Goal: Find specific fact: Find specific page/section

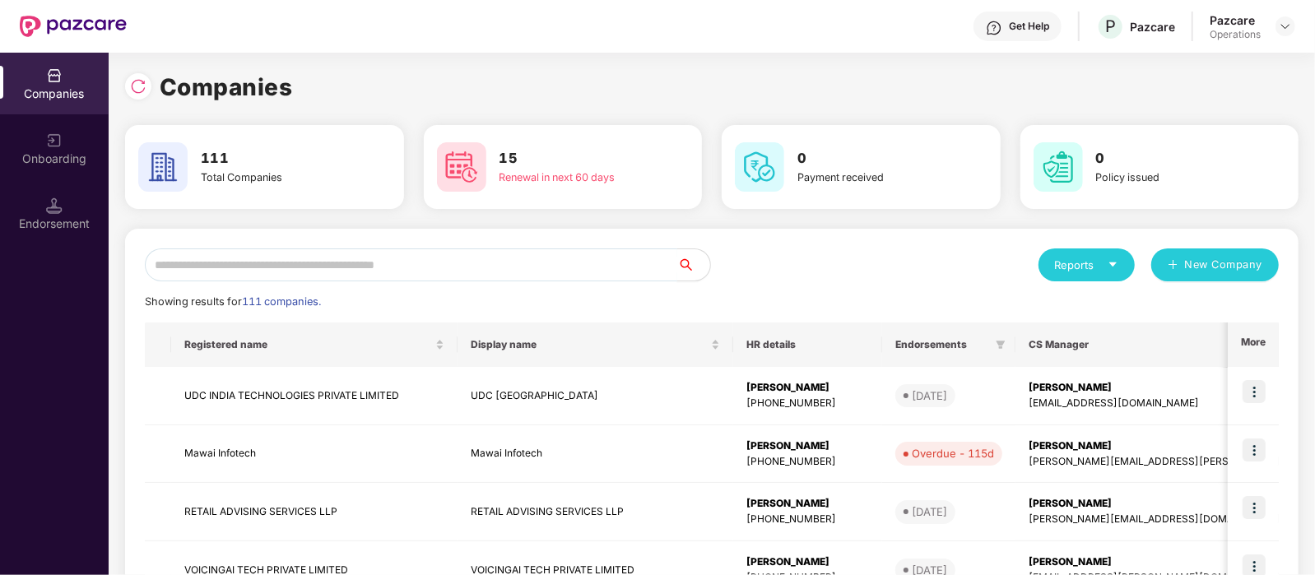
click at [294, 256] on input "text" at bounding box center [411, 265] width 532 height 33
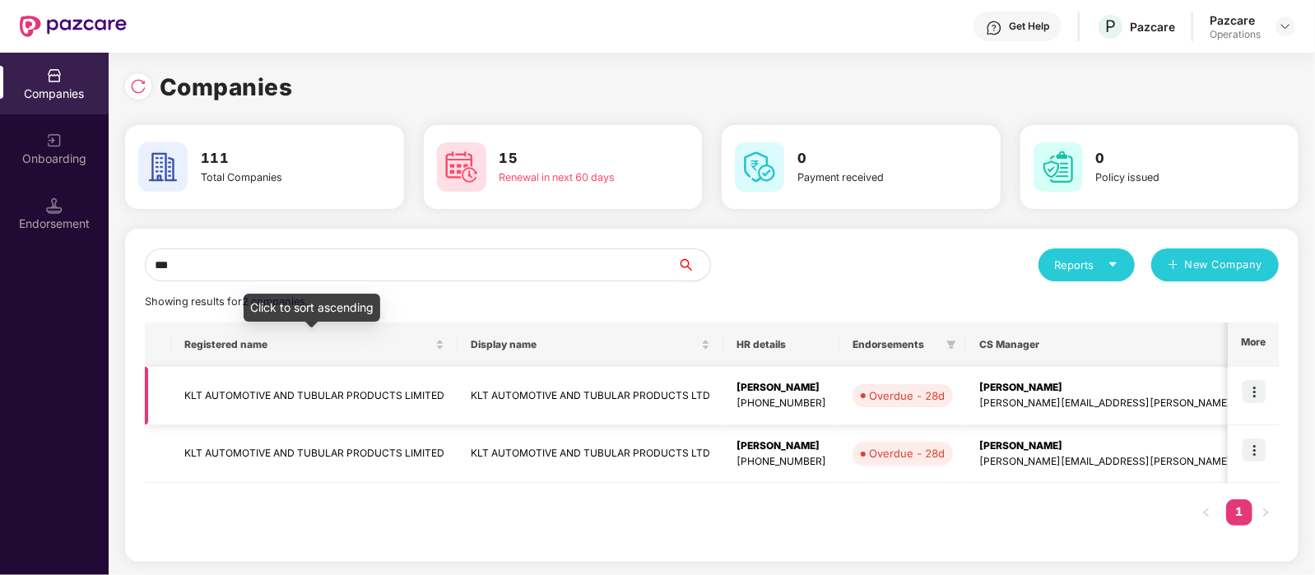
type input "***"
click at [260, 406] on td "KLT AUTOMOTIVE AND TUBULAR PRODUCTS LIMITED" at bounding box center [314, 396] width 286 height 58
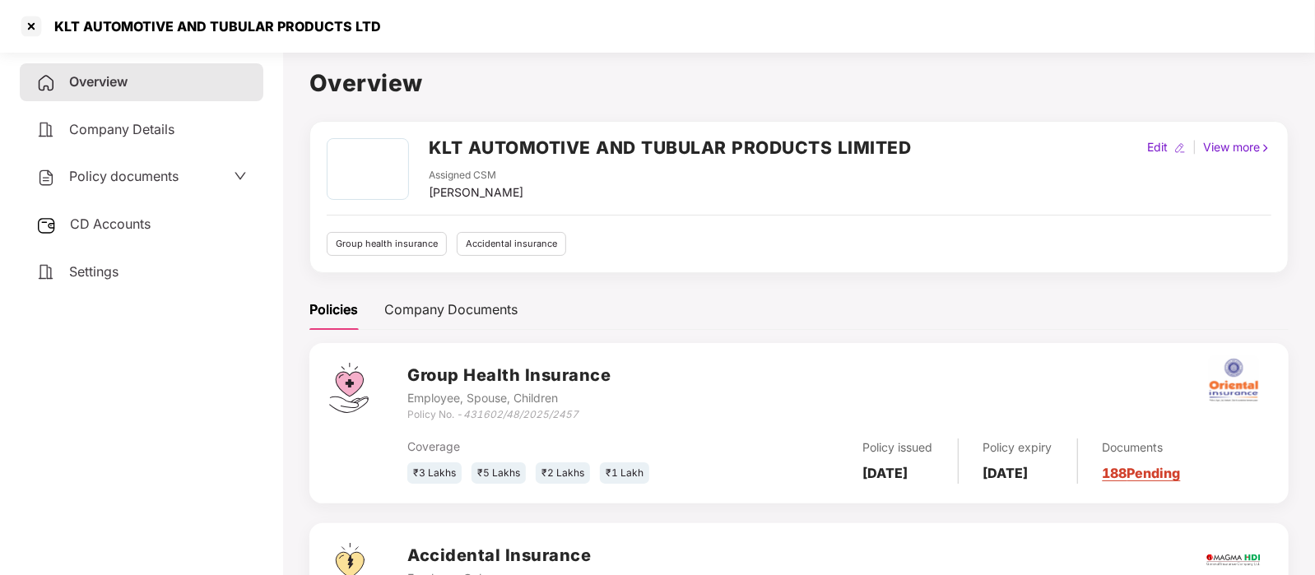
click at [109, 268] on span "Settings" at bounding box center [93, 271] width 49 height 16
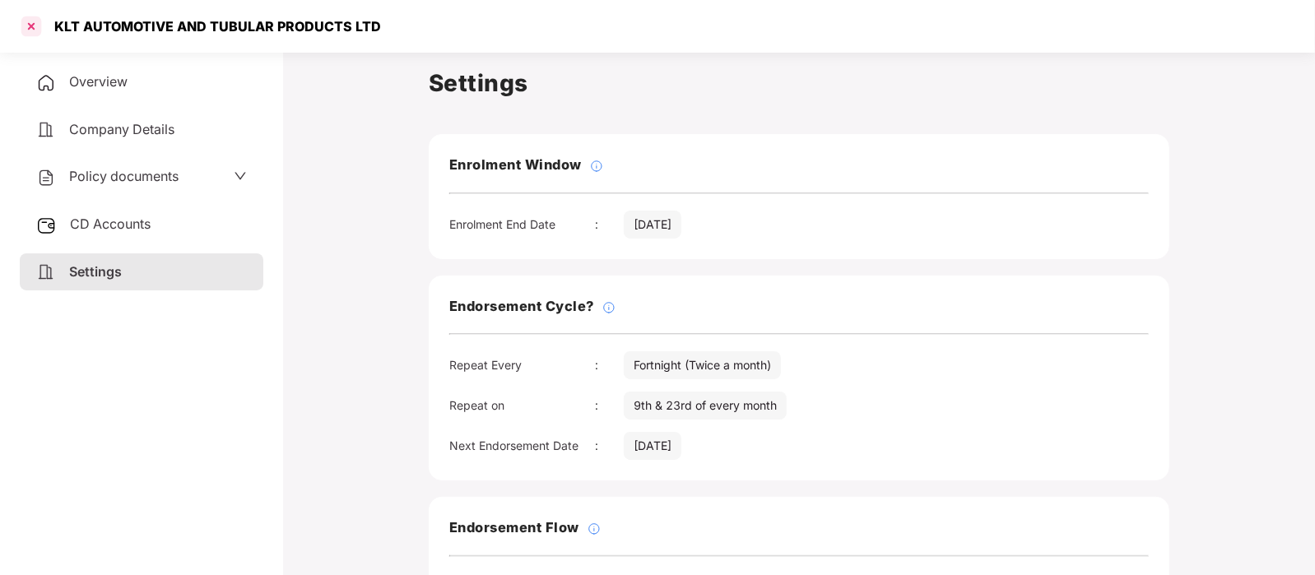
click at [30, 20] on div at bounding box center [31, 26] width 26 height 26
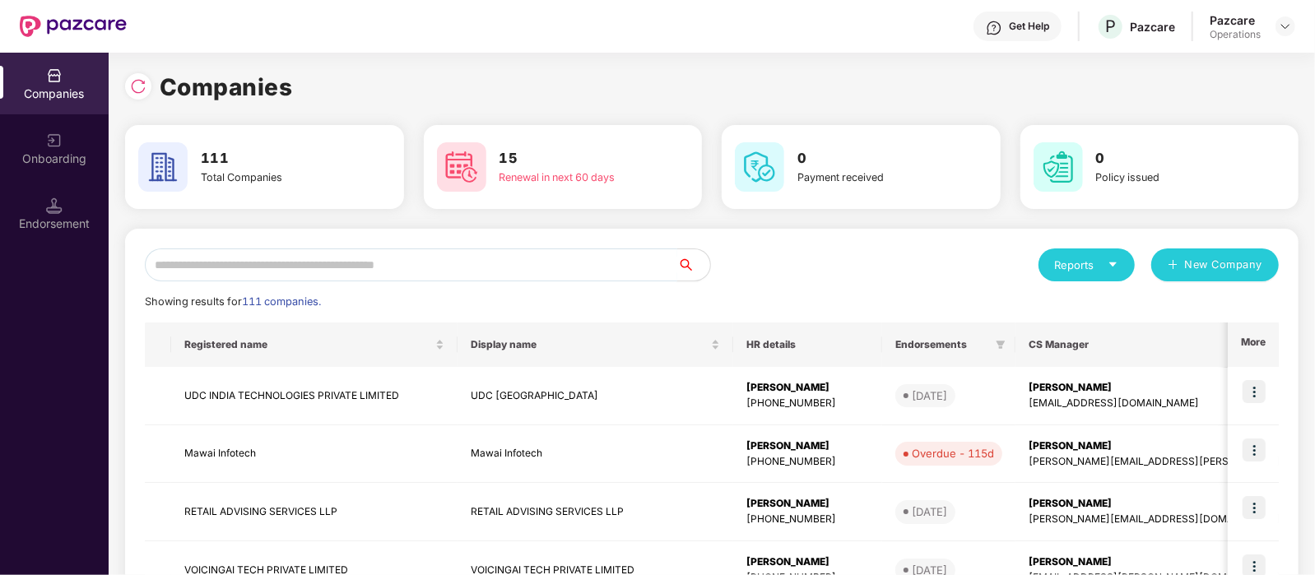
click at [354, 258] on input "text" at bounding box center [411, 265] width 532 height 33
paste input "**********"
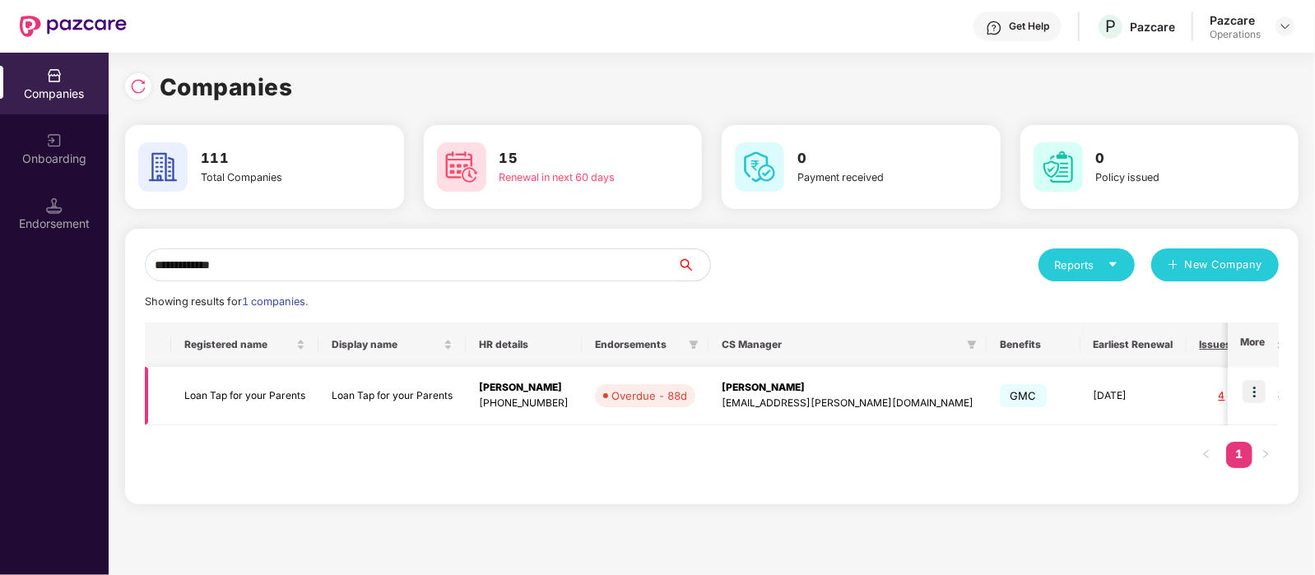
type input "**********"
click at [295, 385] on td "Loan Tap for your Parents" at bounding box center [244, 396] width 147 height 58
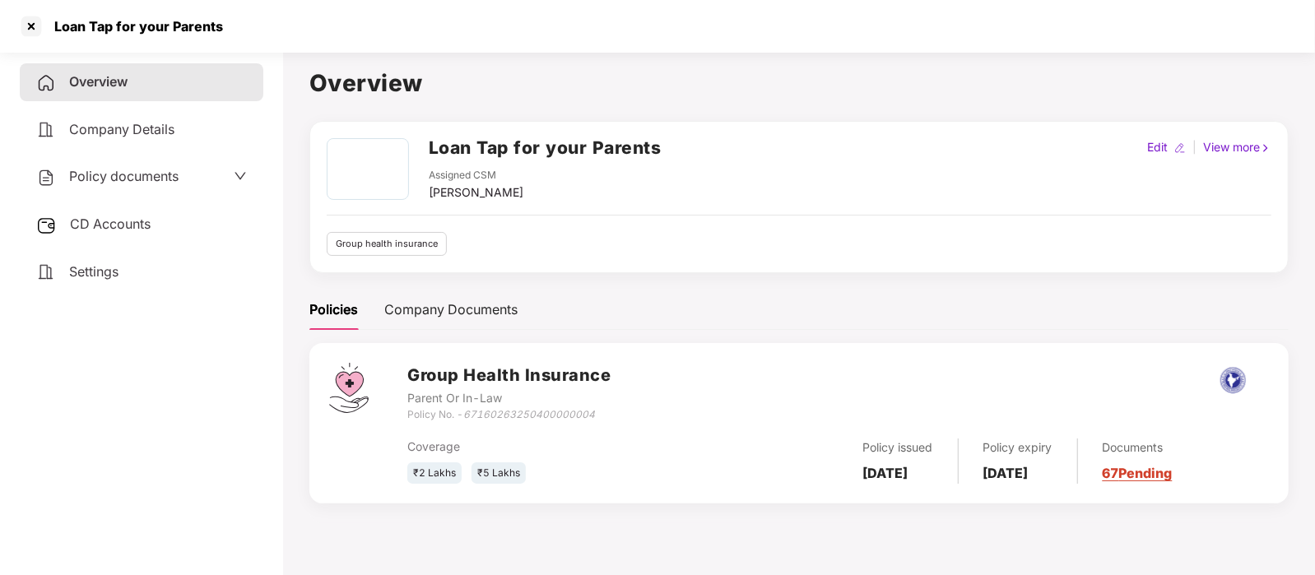
click at [115, 267] on span "Settings" at bounding box center [93, 271] width 49 height 16
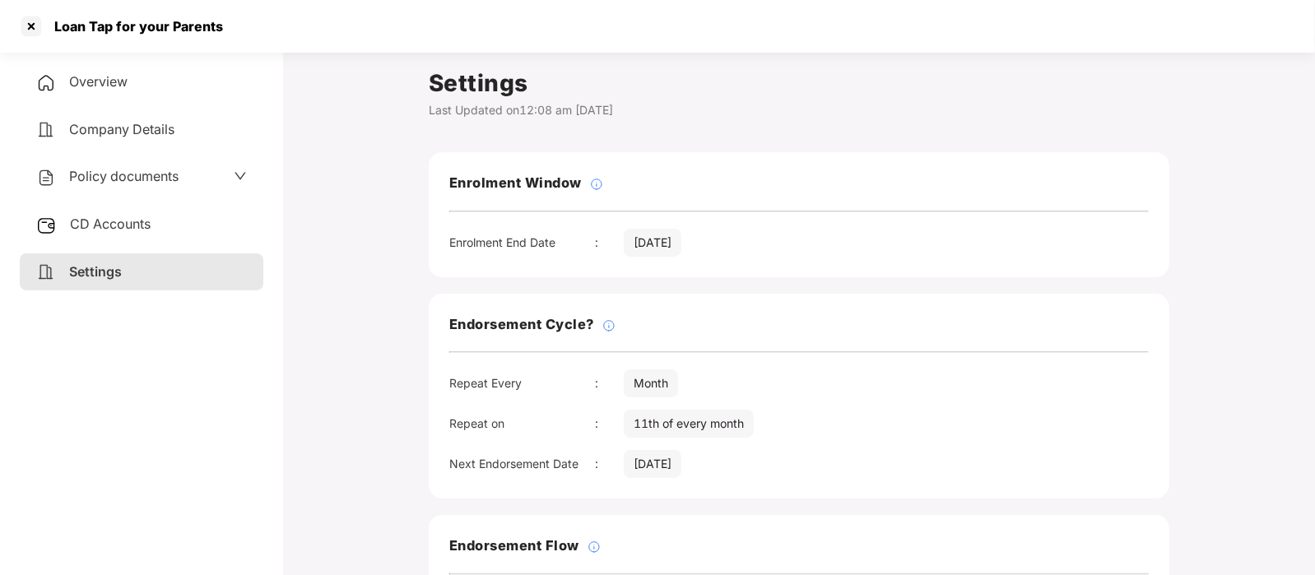
click at [140, 93] on div "Overview" at bounding box center [142, 82] width 244 height 38
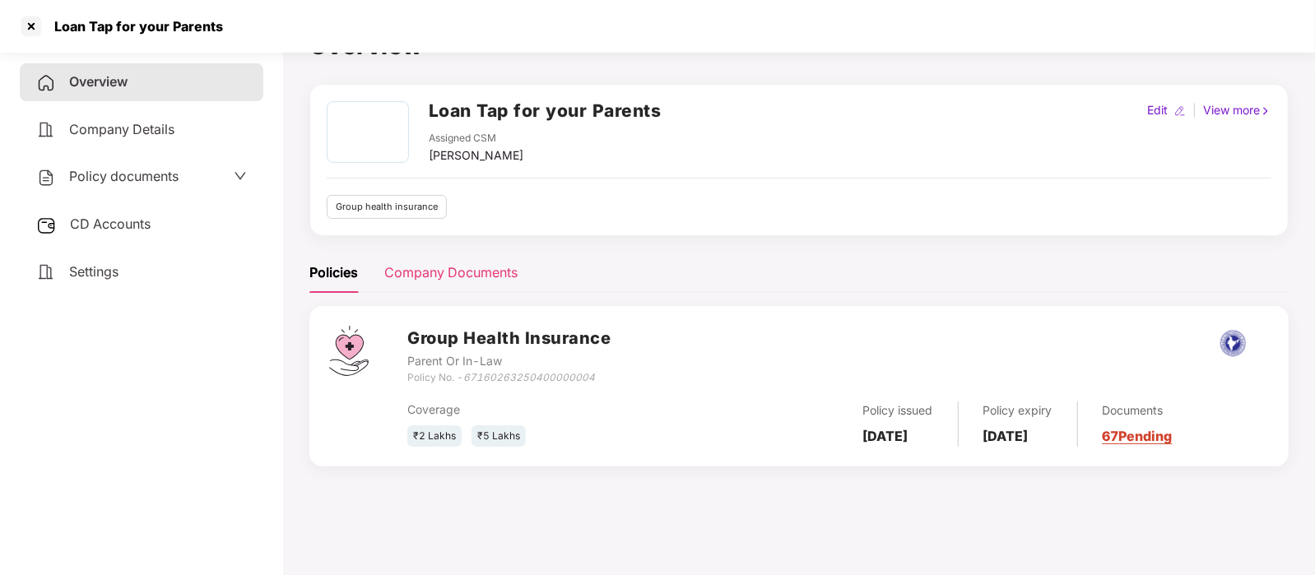
scroll to position [20, 0]
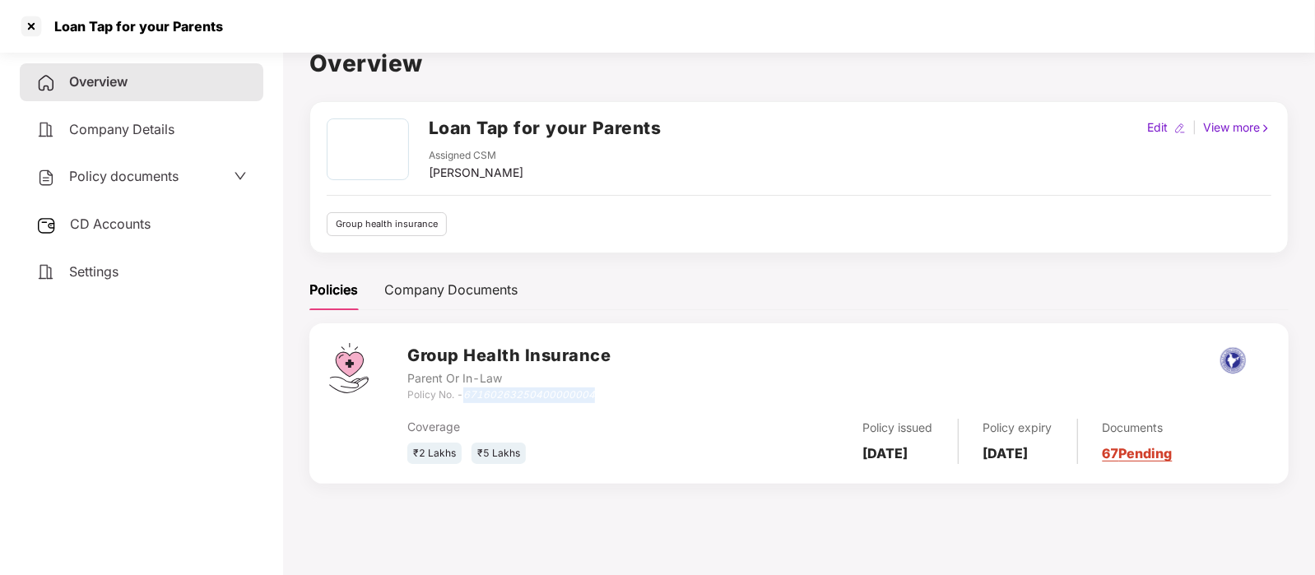
drag, startPoint x: 599, startPoint y: 393, endPoint x: 464, endPoint y: 396, distance: 135.0
click at [464, 396] on div "Policy No. - 67160263250400000004" at bounding box center [508, 396] width 203 height 16
copy div "67160263250400000004"
click at [40, 16] on div at bounding box center [31, 26] width 26 height 26
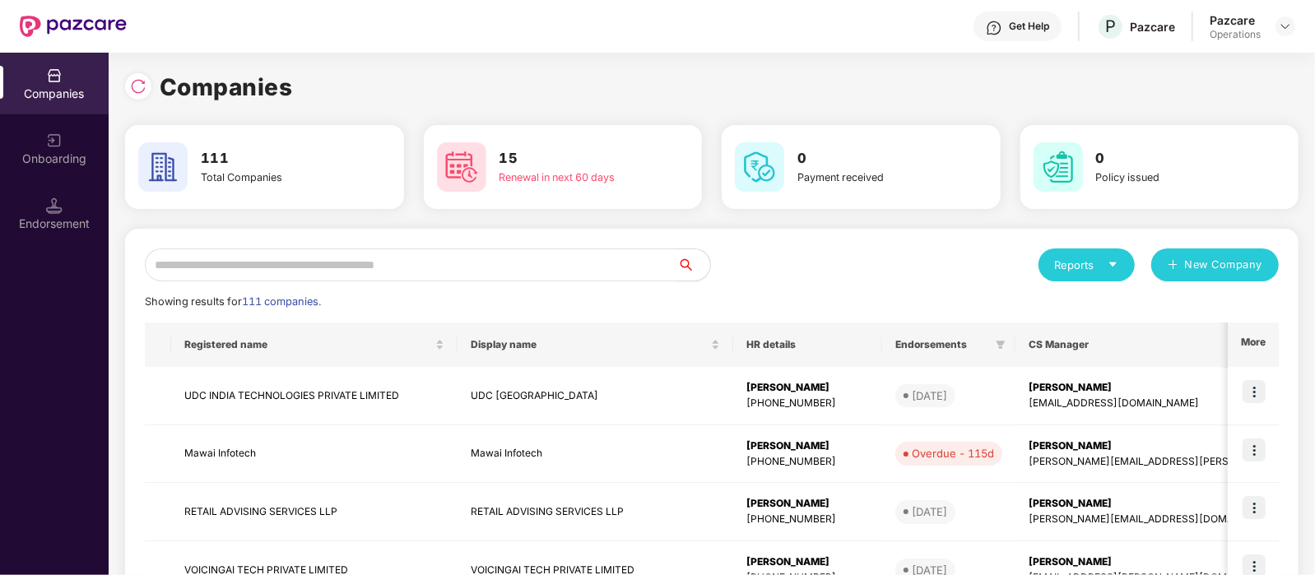
scroll to position [0, 0]
